Goal: Task Accomplishment & Management: Use online tool/utility

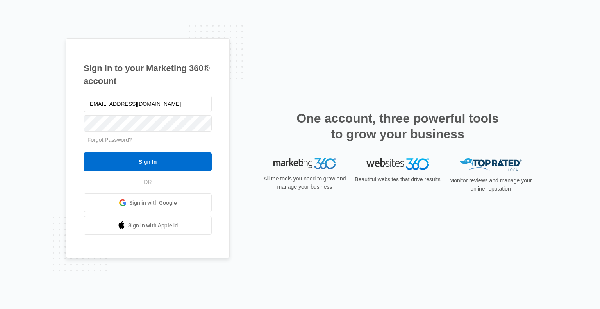
type input "[EMAIL_ADDRESS][DOMAIN_NAME]"
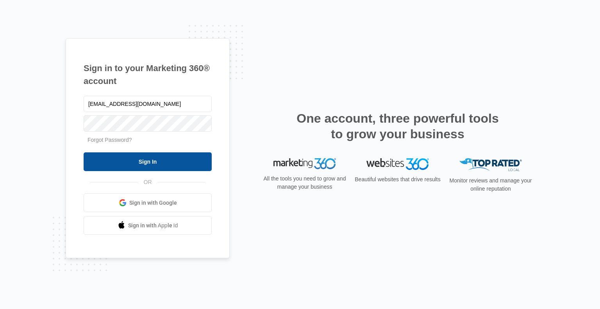
click at [150, 156] on input "Sign In" at bounding box center [148, 161] width 128 height 19
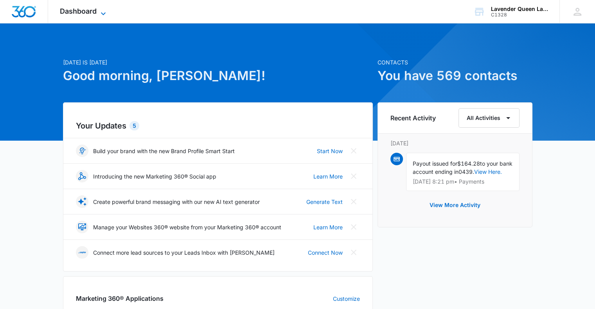
click at [102, 11] on icon at bounding box center [103, 13] width 9 height 9
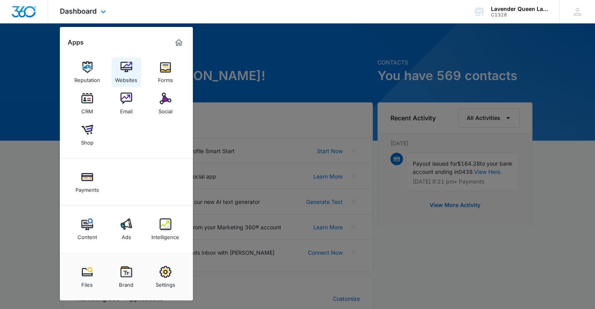
click at [127, 72] on img at bounding box center [126, 67] width 12 height 12
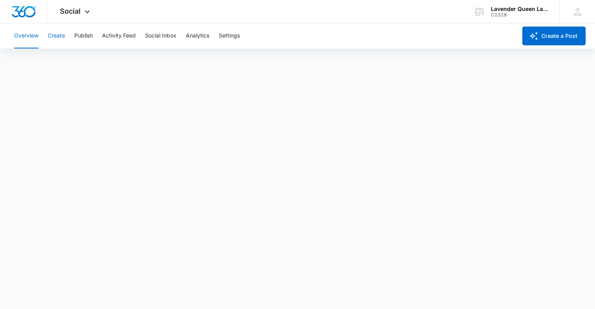
click at [58, 35] on button "Create" at bounding box center [56, 35] width 17 height 25
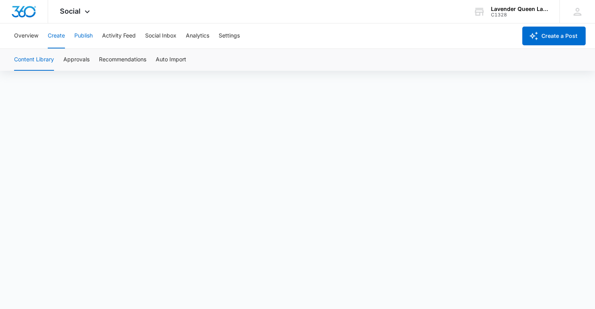
click at [76, 38] on button "Publish" at bounding box center [83, 35] width 18 height 25
click at [88, 14] on icon at bounding box center [87, 13] width 5 height 3
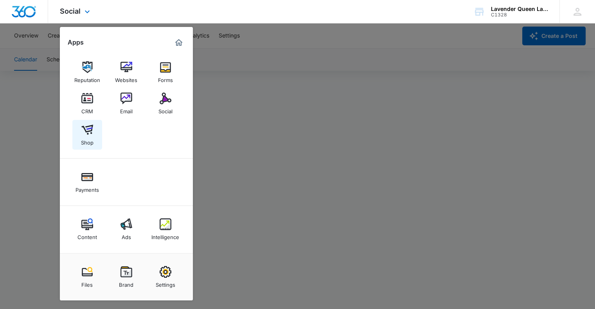
click at [92, 129] on img at bounding box center [87, 130] width 12 height 12
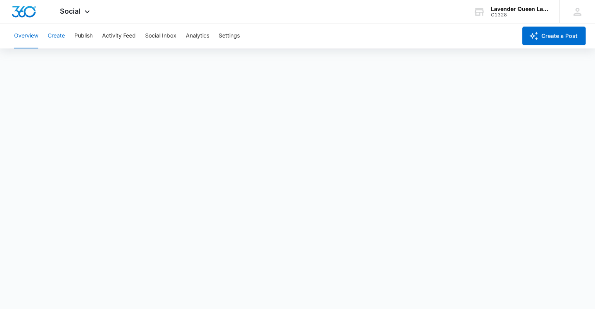
click at [61, 34] on button "Create" at bounding box center [56, 35] width 17 height 25
click at [407, 52] on div "Content Library Approvals Recommendations Auto Import" at bounding box center [297, 60] width 576 height 22
click at [451, 37] on div "Overview Create Publish Activity Feed Social Inbox Analytics Settings" at bounding box center [262, 35] width 507 height 25
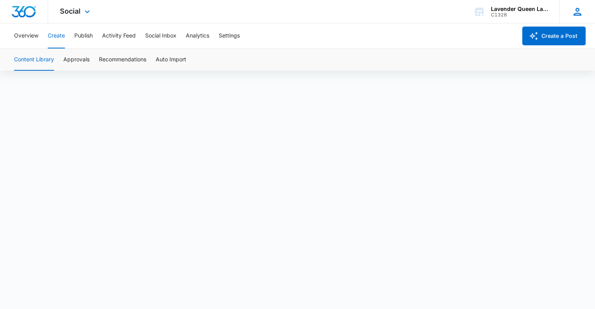
click at [578, 11] on icon at bounding box center [577, 12] width 8 height 8
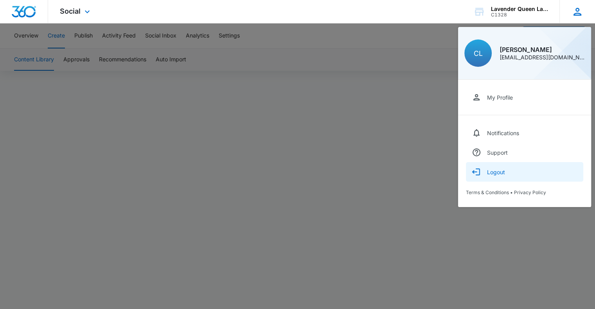
click at [498, 174] on div "Logout" at bounding box center [496, 172] width 18 height 7
